Goal: Check status: Check status

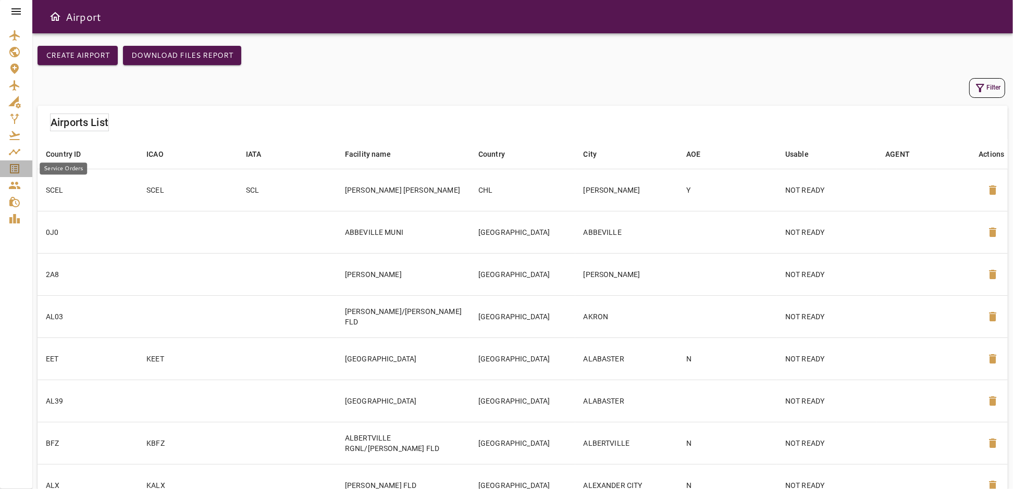
click at [8, 170] on icon "Service Orders" at bounding box center [14, 169] width 13 height 13
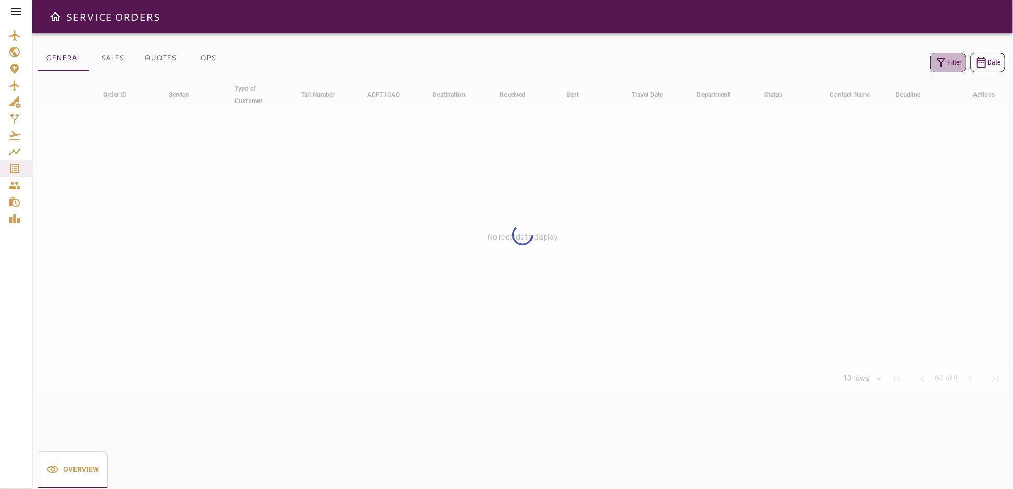
click at [951, 66] on button "Filter" at bounding box center [948, 63] width 36 height 20
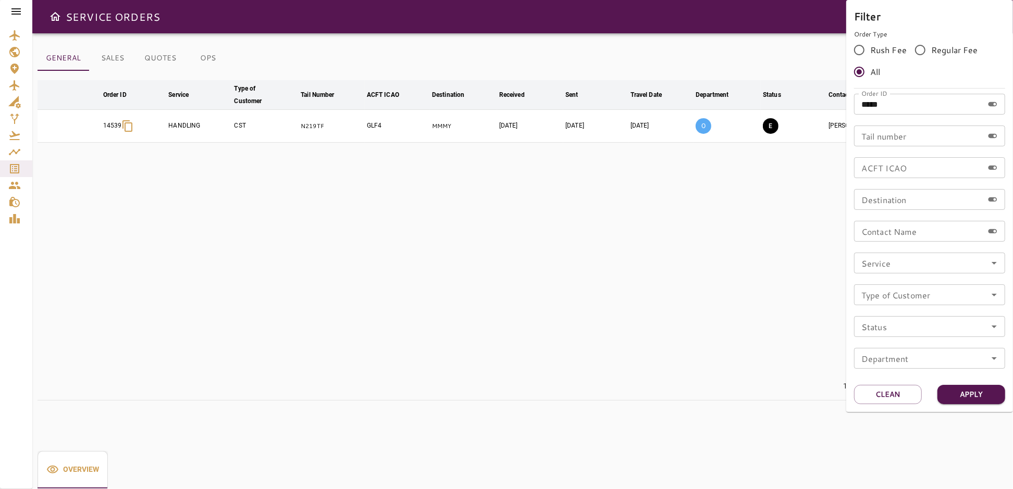
click at [896, 106] on input "*****" at bounding box center [918, 104] width 129 height 21
type input "*****"
click at [948, 392] on button "Apply" at bounding box center [971, 394] width 68 height 19
click at [640, 277] on div at bounding box center [506, 244] width 1013 height 489
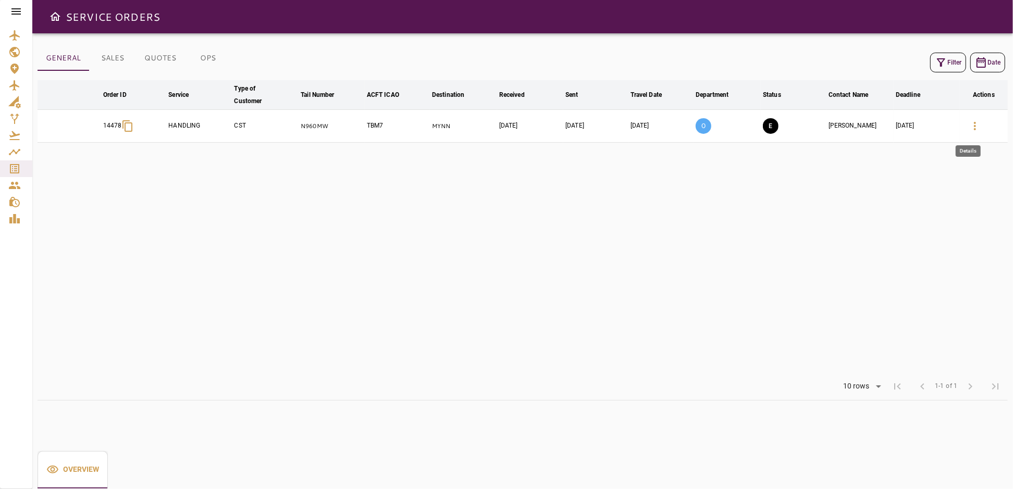
click at [969, 126] on icon "button" at bounding box center [975, 126] width 13 height 13
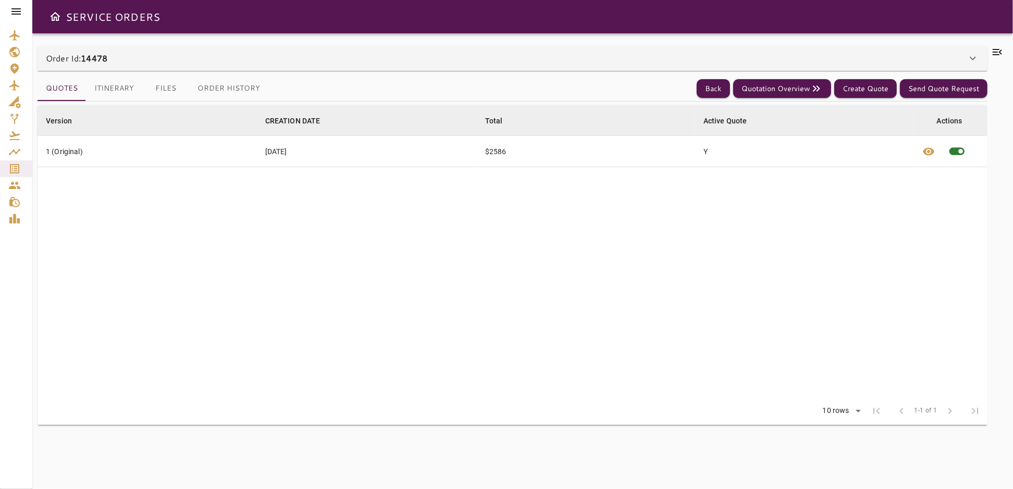
click at [1000, 55] on icon at bounding box center [997, 52] width 13 height 13
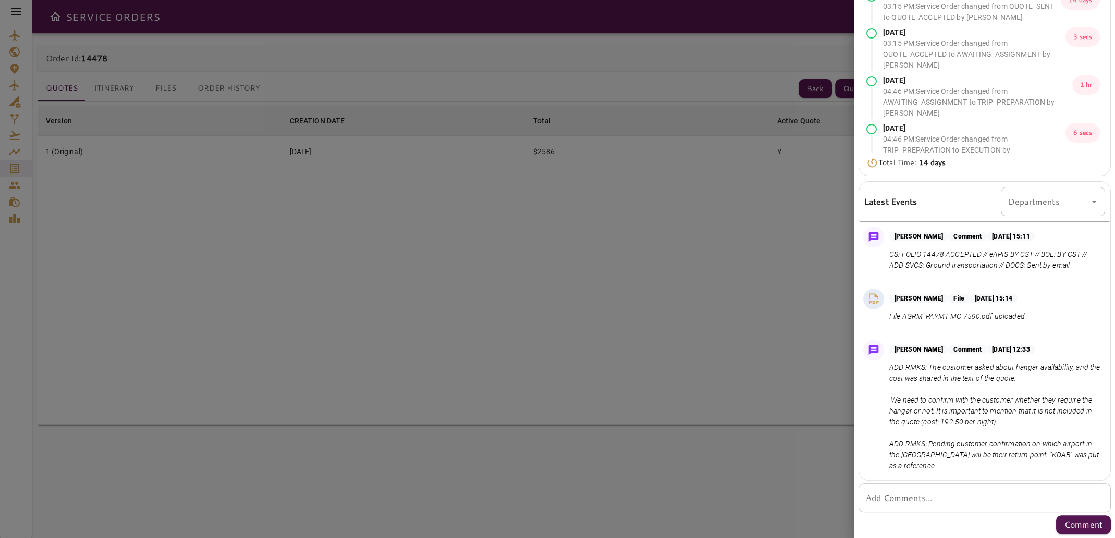
scroll to position [428, 0]
click at [753, 281] on div at bounding box center [557, 269] width 1115 height 538
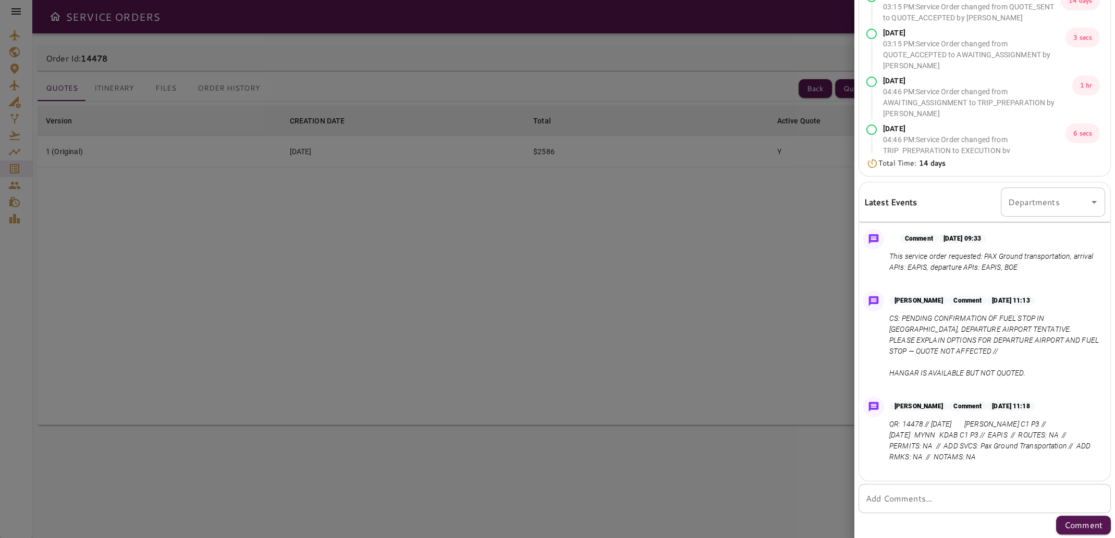
scroll to position [0, 0]
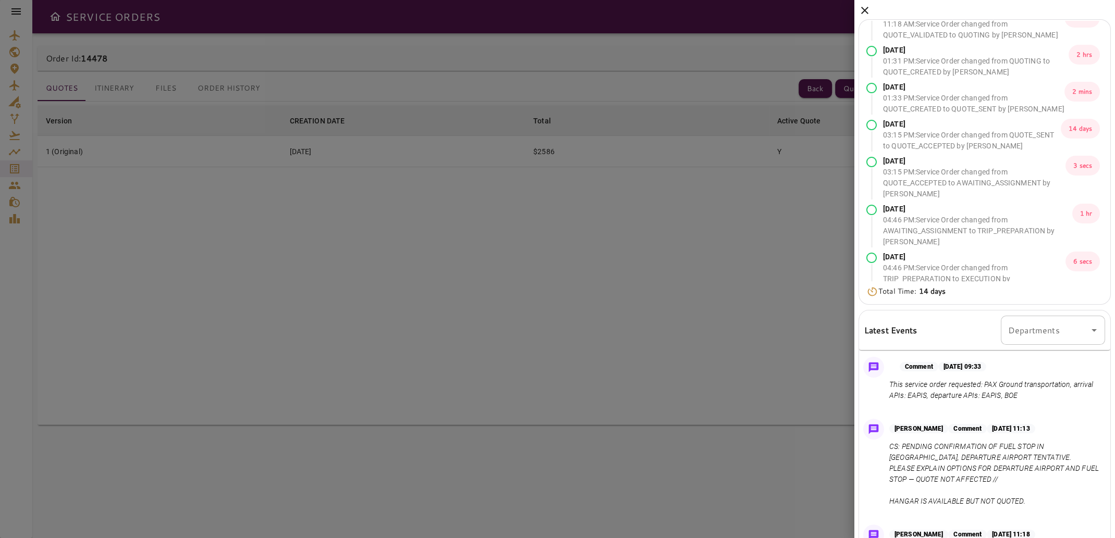
click at [867, 13] on icon at bounding box center [864, 10] width 13 height 13
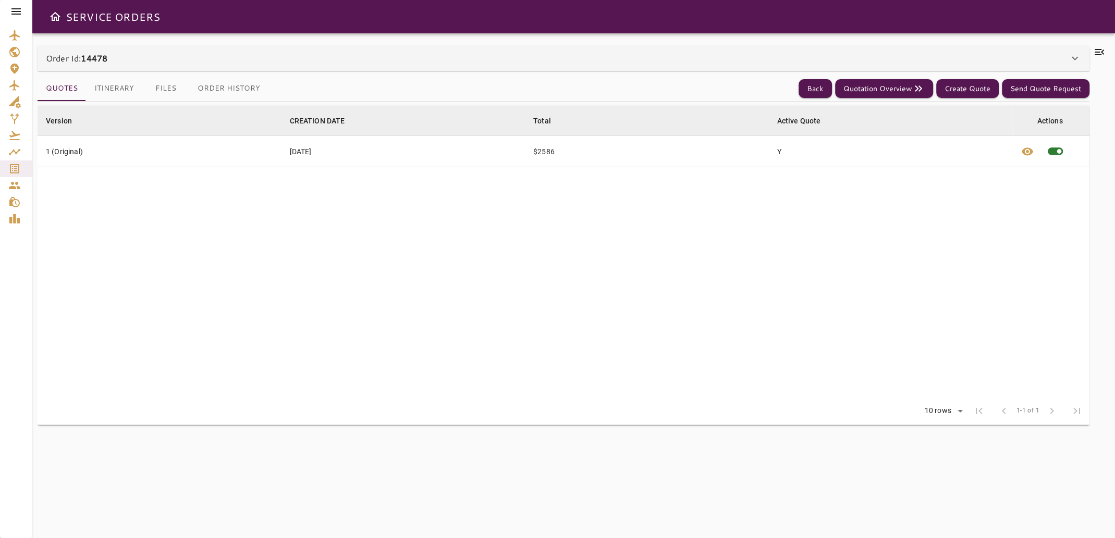
click at [1013, 50] on icon at bounding box center [1098, 52] width 9 height 6
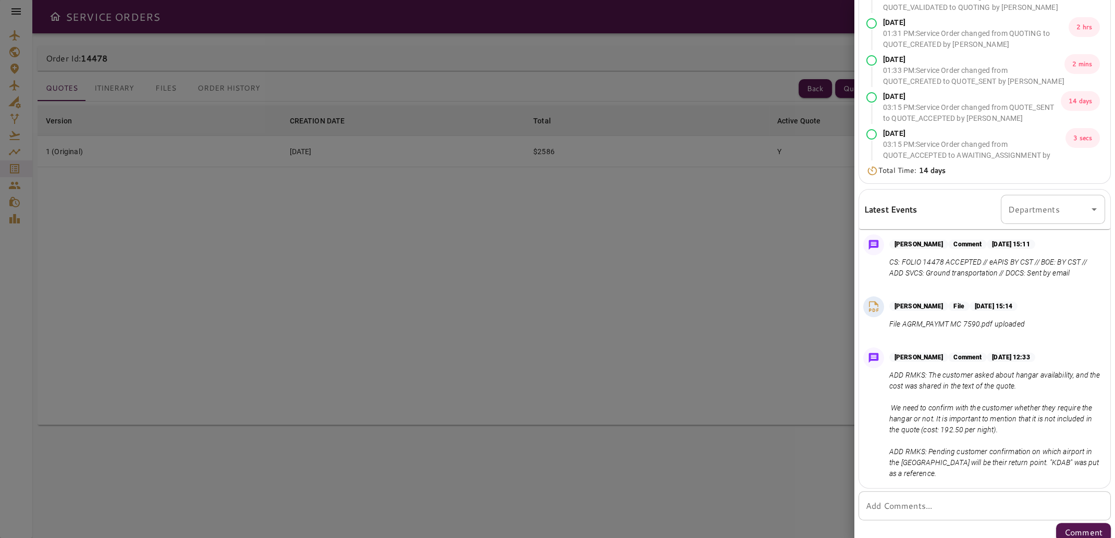
scroll to position [128, 0]
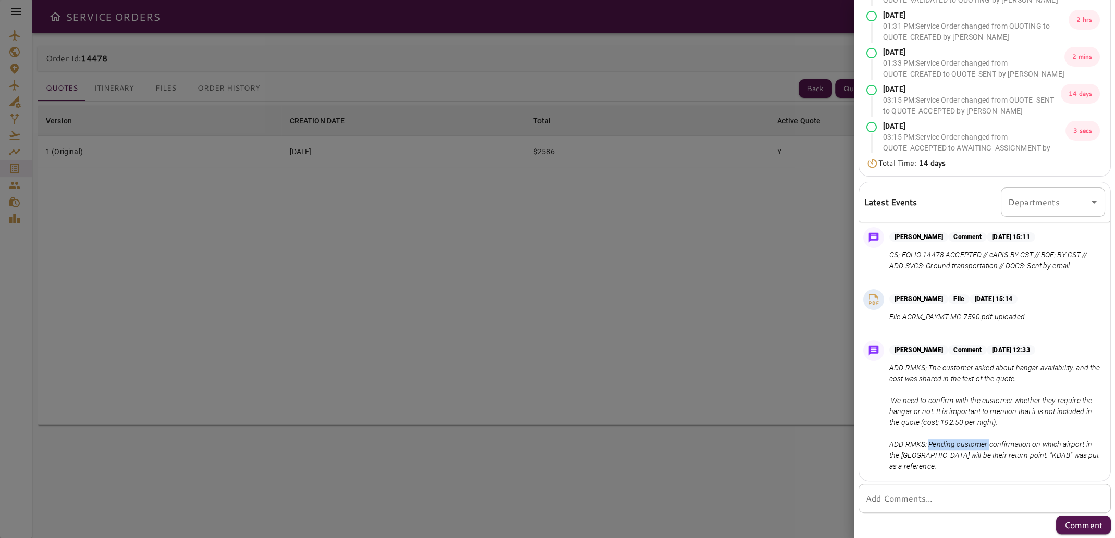
drag, startPoint x: 929, startPoint y: 446, endPoint x: 987, endPoint y: 440, distance: 58.6
click at [987, 440] on p "ADD RMKS: The customer asked about hangar availability, and the cost was shared…" at bounding box center [995, 417] width 212 height 109
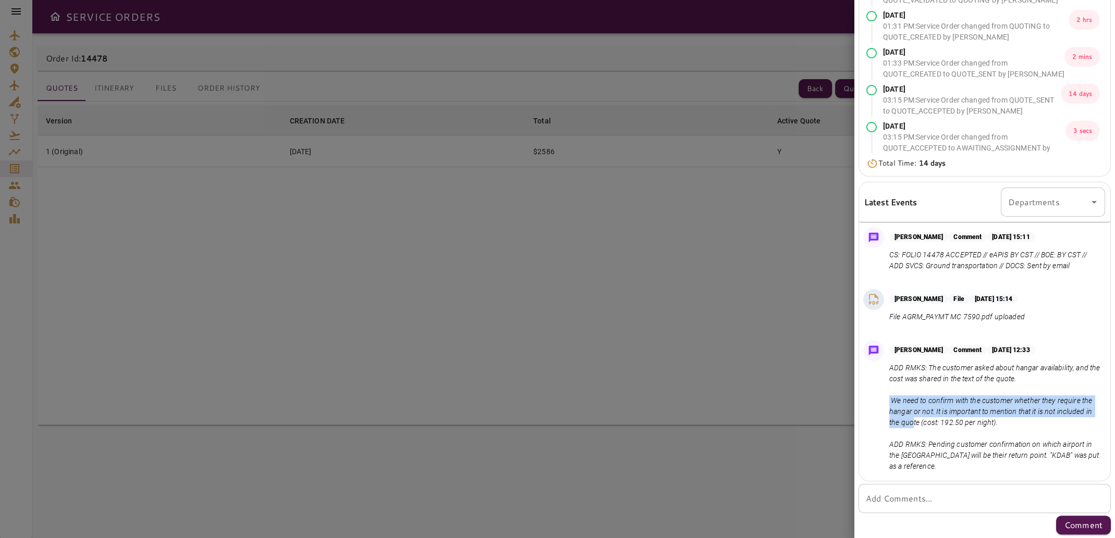
drag, startPoint x: 888, startPoint y: 398, endPoint x: 946, endPoint y: 416, distance: 60.6
click at [947, 417] on p "ADD RMKS: The customer asked about hangar availability, and the cost was shared…" at bounding box center [995, 417] width 212 height 109
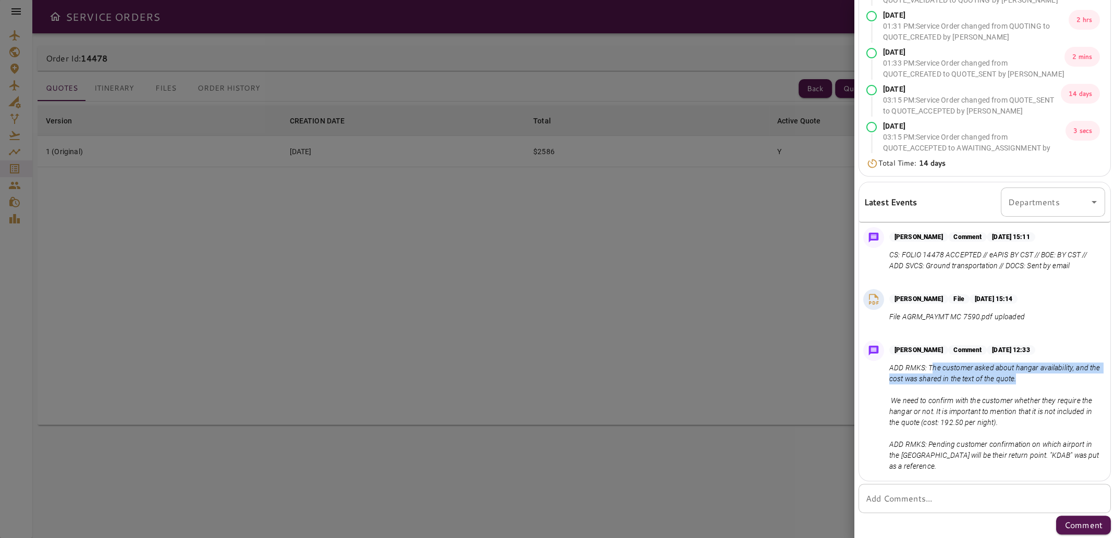
drag, startPoint x: 930, startPoint y: 367, endPoint x: 1052, endPoint y: 379, distance: 122.5
click at [1013, 379] on p "ADD RMKS: The customer asked about hangar availability, and the cost was shared…" at bounding box center [995, 417] width 212 height 109
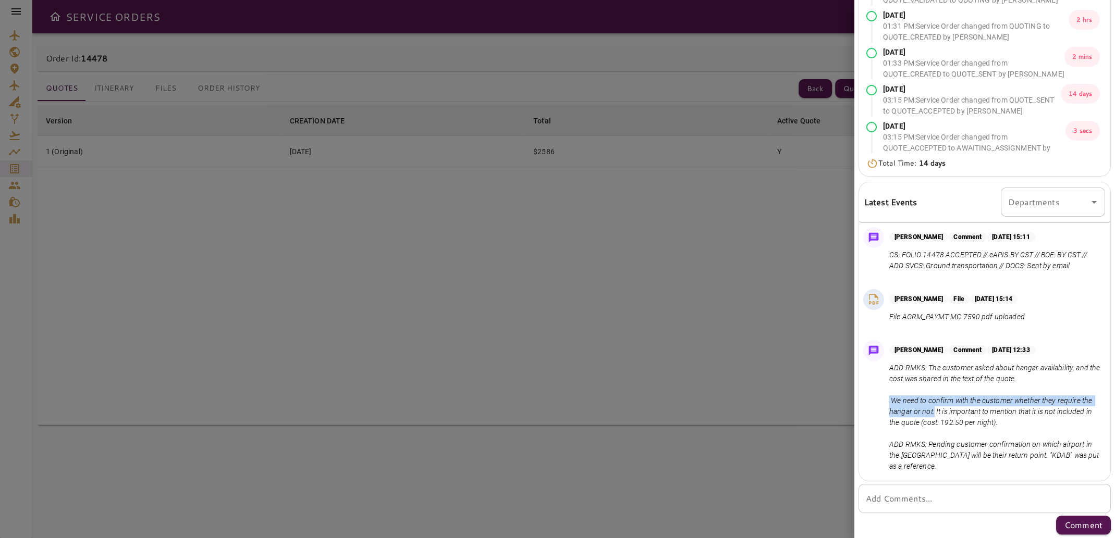
drag, startPoint x: 889, startPoint y: 399, endPoint x: 945, endPoint y: 415, distance: 58.2
click at [945, 415] on p "ADD RMKS: The customer asked about hangar availability, and the cost was shared…" at bounding box center [995, 417] width 212 height 109
click at [949, 411] on p "ADD RMKS: The customer asked about hangar availability, and the cost was shared…" at bounding box center [995, 417] width 212 height 109
drag, startPoint x: 948, startPoint y: 409, endPoint x: 1038, endPoint y: 425, distance: 91.1
click at [1013, 425] on p "ADD RMKS: The customer asked about hangar availability, and the cost was shared…" at bounding box center [995, 417] width 212 height 109
